Goal: Transaction & Acquisition: Purchase product/service

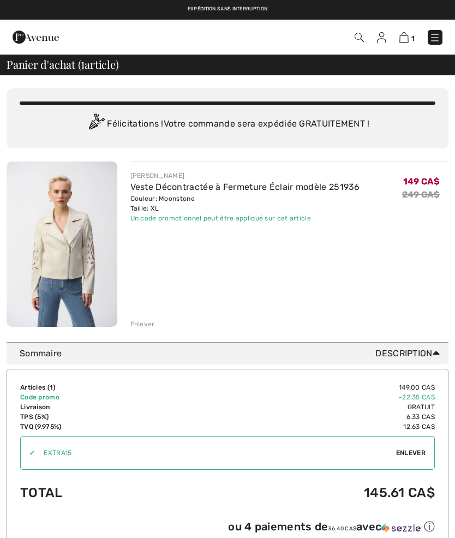
click at [25, 44] on img at bounding box center [36, 37] width 46 height 22
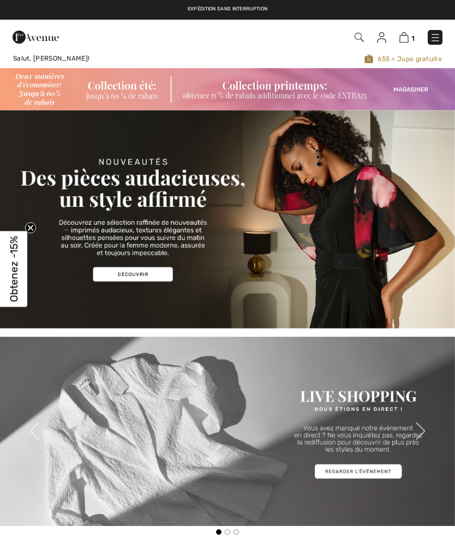
checkbox input "true"
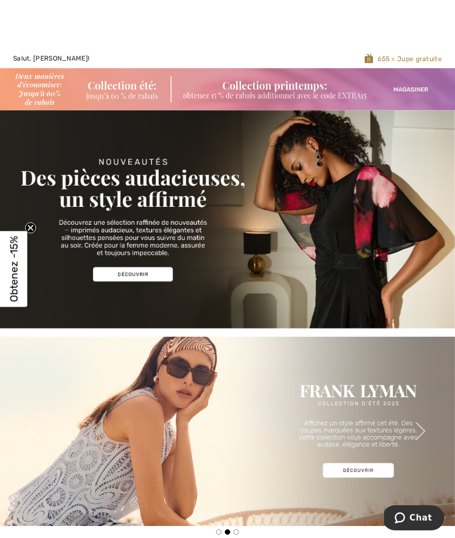
click at [147, 172] on img at bounding box center [227, 219] width 455 height 218
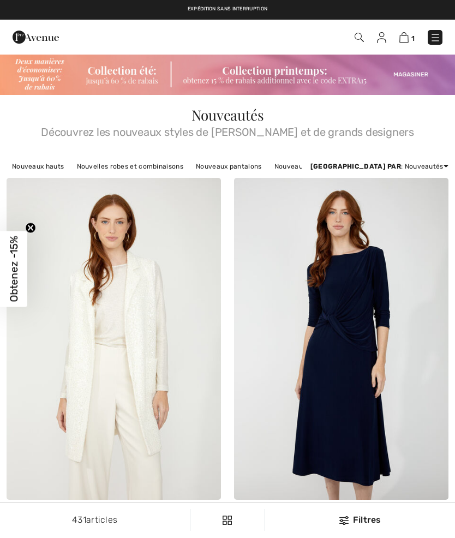
checkbox input "true"
click at [403, 40] on img at bounding box center [404, 37] width 9 height 10
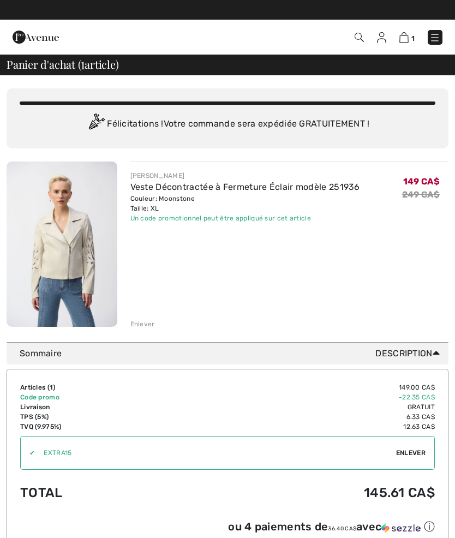
click at [344, 178] on div "[PERSON_NAME]" at bounding box center [245, 176] width 230 height 10
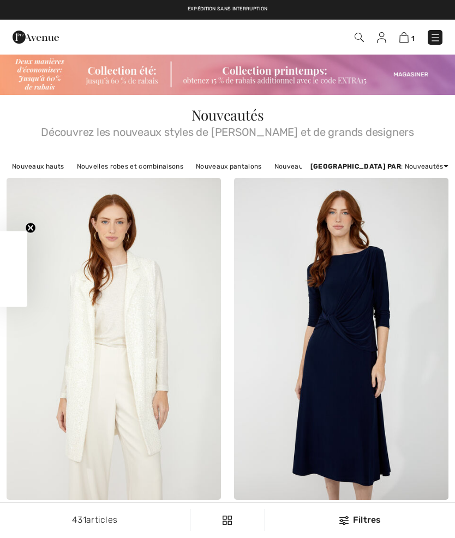
checkbox input "true"
